Goal: Information Seeking & Learning: Check status

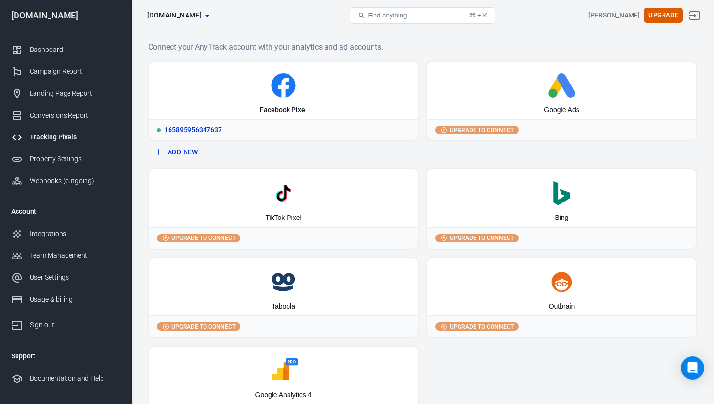
click at [187, 129] on div "165895956347637" at bounding box center [283, 129] width 269 height 21
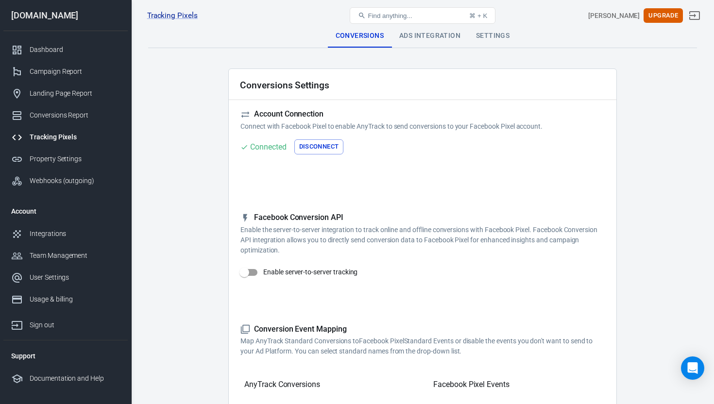
click at [445, 36] on div "Ads Integration" at bounding box center [430, 35] width 77 height 23
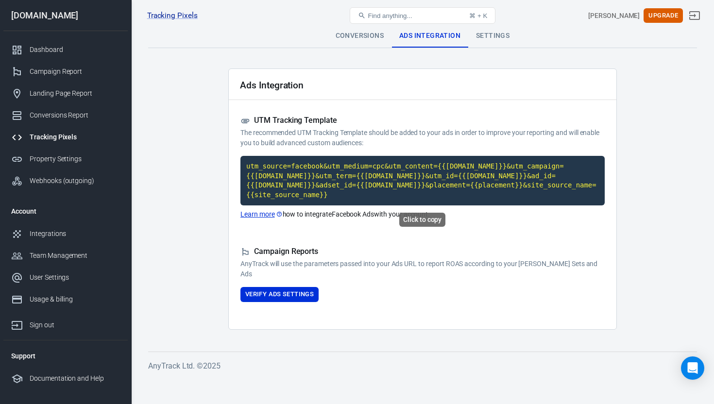
click at [314, 189] on code "utm_source=facebook&utm_medium=cpc&utm_content={{[DOMAIN_NAME]}}&utm_campaign={…" at bounding box center [422, 181] width 364 height 50
click at [660, 17] on button "Upgrade" at bounding box center [663, 15] width 39 height 15
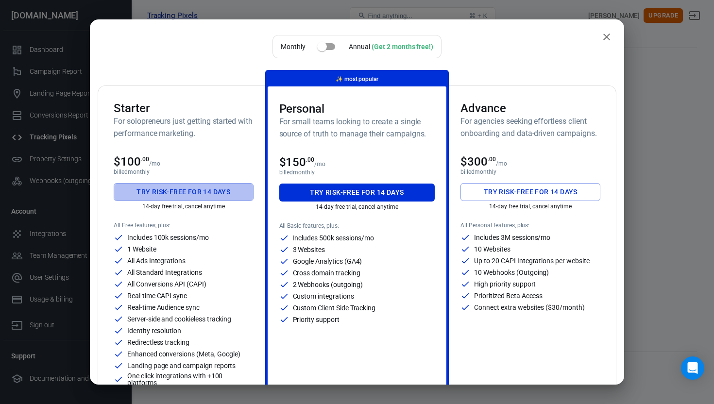
click at [185, 192] on button "Try risk-free for 14 days" at bounding box center [184, 192] width 140 height 18
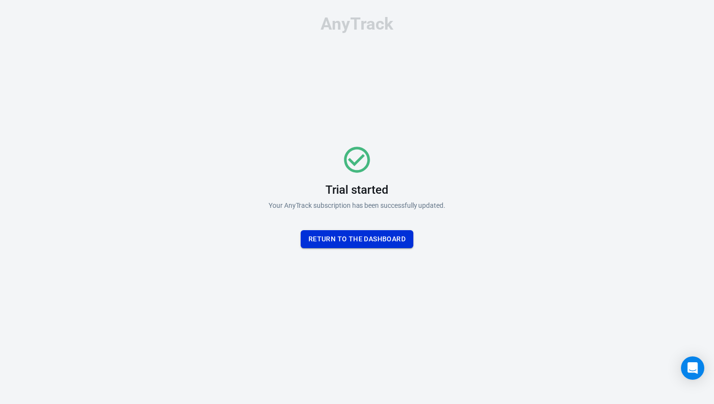
click at [367, 240] on button "Return To the dashboard" at bounding box center [357, 239] width 113 height 18
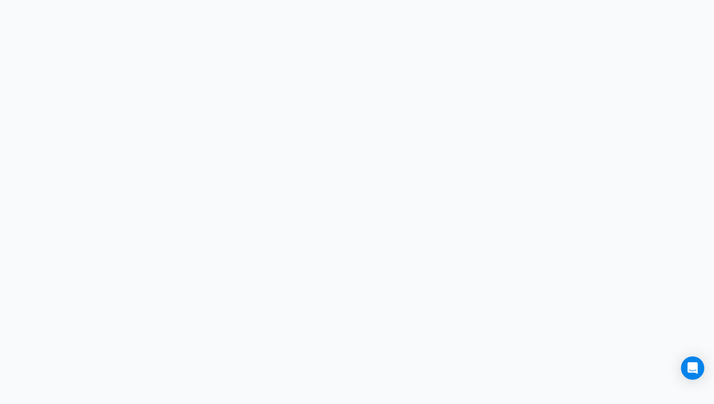
click at [319, 0] on html at bounding box center [357, 0] width 714 height 0
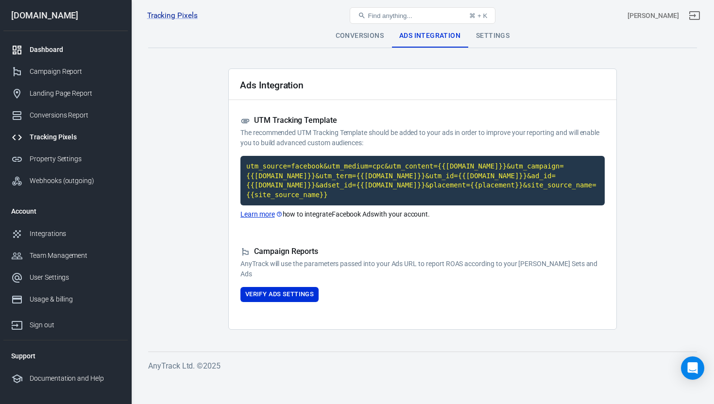
click at [50, 49] on div "Dashboard" at bounding box center [75, 50] width 90 height 10
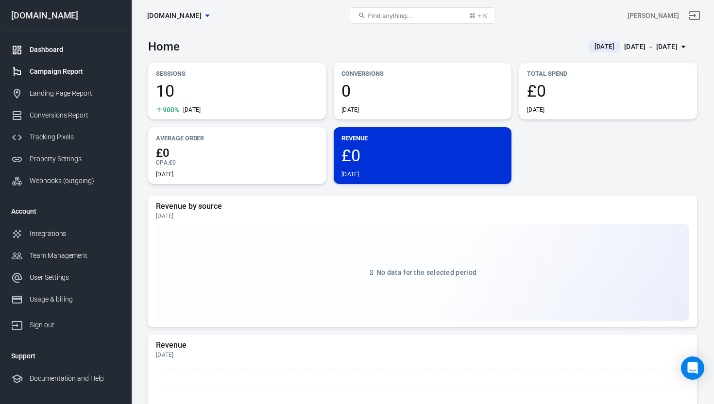
click at [78, 77] on link "Campaign Report" at bounding box center [65, 72] width 124 height 22
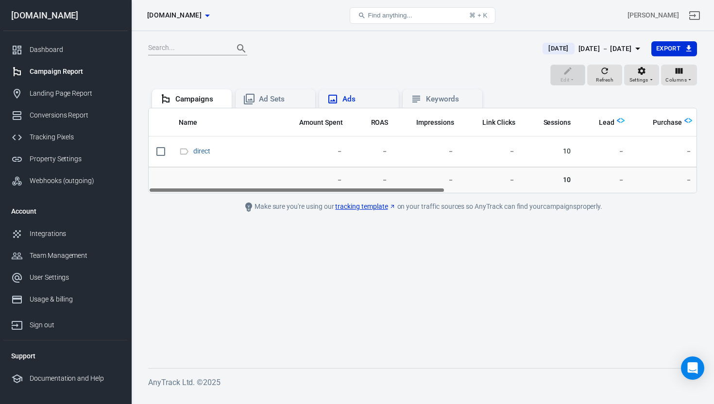
click at [342, 99] on div "Ads" at bounding box center [359, 99] width 64 height 12
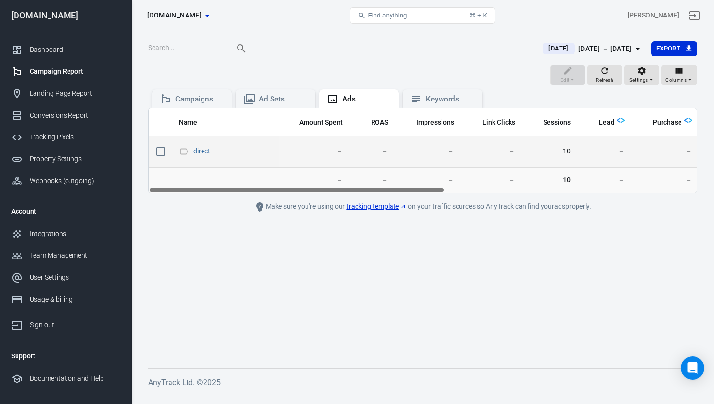
click at [162, 153] on input "scrollable content" at bounding box center [161, 151] width 20 height 20
checkbox input "true"
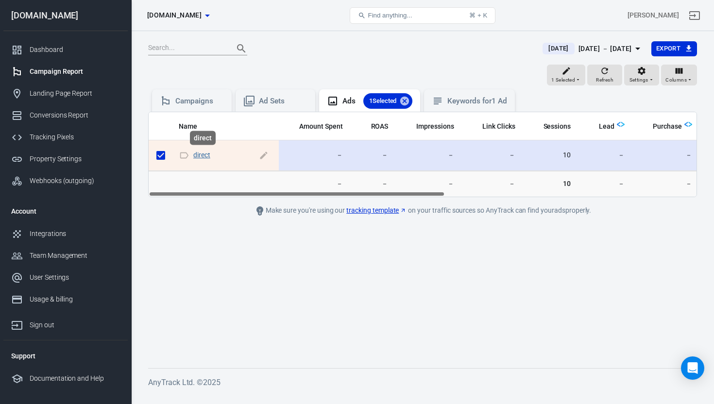
click at [204, 156] on link "direct" at bounding box center [201, 155] width 17 height 8
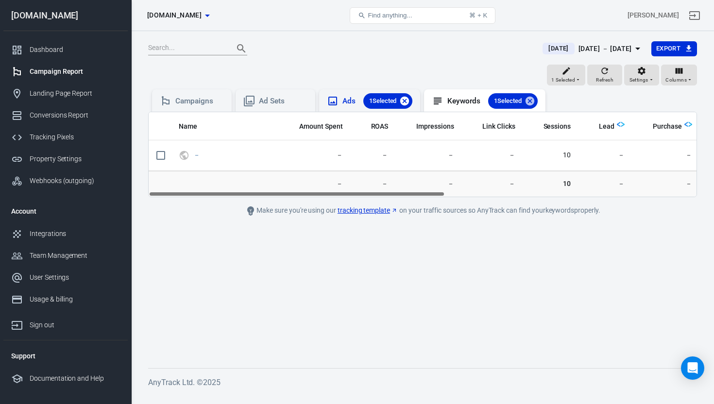
click at [406, 102] on icon at bounding box center [404, 101] width 9 height 9
click at [511, 102] on icon at bounding box center [508, 101] width 11 height 11
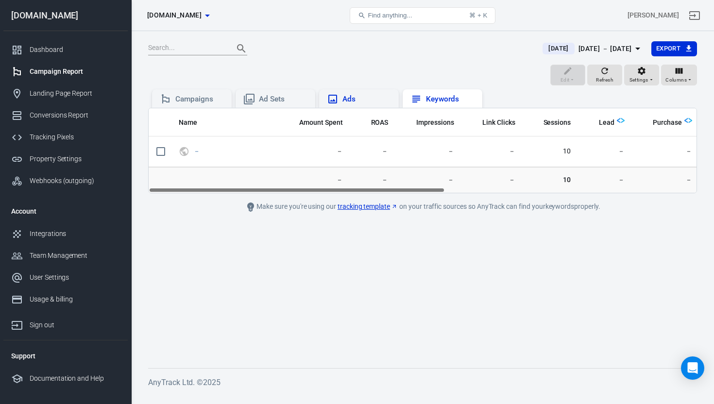
click at [282, 75] on div "Edit Refresh Settings Columns" at bounding box center [422, 76] width 549 height 23
click at [354, 99] on div "Ads" at bounding box center [366, 99] width 49 height 10
click at [281, 98] on div "Ad Sets" at bounding box center [283, 99] width 49 height 10
click at [205, 101] on div "Campaigns" at bounding box center [199, 99] width 49 height 10
click at [235, 70] on div "Edit Refresh Settings Columns" at bounding box center [422, 76] width 549 height 23
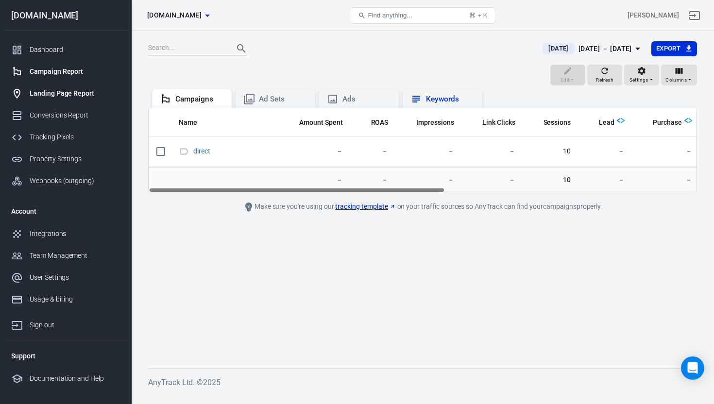
click at [57, 94] on div "Landing Page Report" at bounding box center [75, 93] width 90 height 10
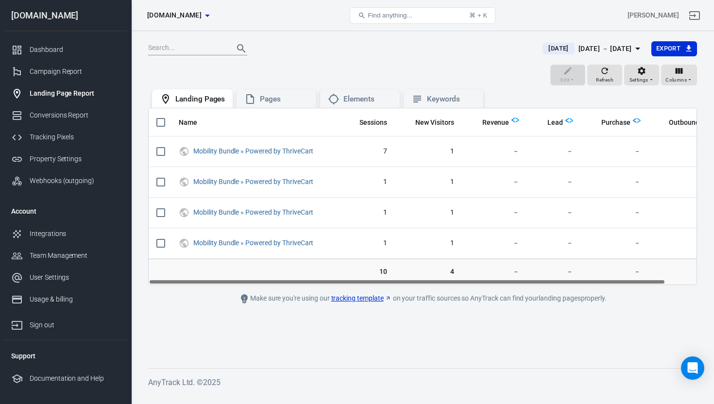
click at [372, 54] on div at bounding box center [339, 49] width 383 height 14
